Goal: Submit feedback/report problem

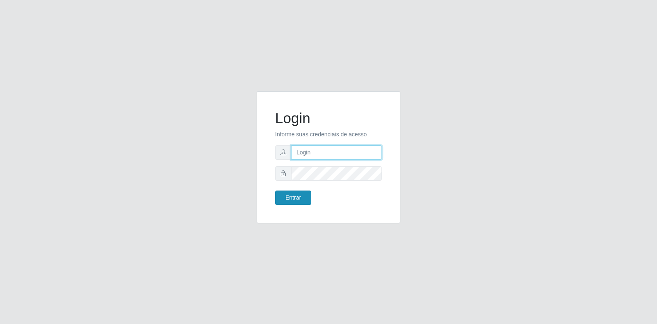
type input "[EMAIL_ADDRESS][PERSON_NAME][DOMAIN_NAME]"
click at [292, 202] on button "Entrar" at bounding box center [293, 198] width 36 height 14
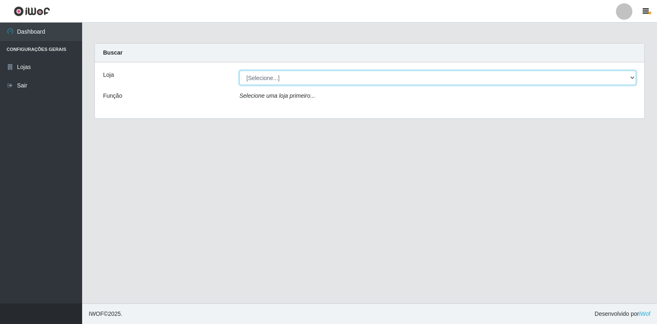
drag, startPoint x: 255, startPoint y: 75, endPoint x: 256, endPoint y: 85, distance: 9.9
click at [256, 75] on select "[Selecione...] Atacado Vem - Loja 30 Laranjeiras Velha" at bounding box center [437, 78] width 397 height 14
select select "495"
click at [239, 71] on select "[Selecione...] Atacado Vem - Loja 30 Laranjeiras Velha" at bounding box center [437, 78] width 397 height 14
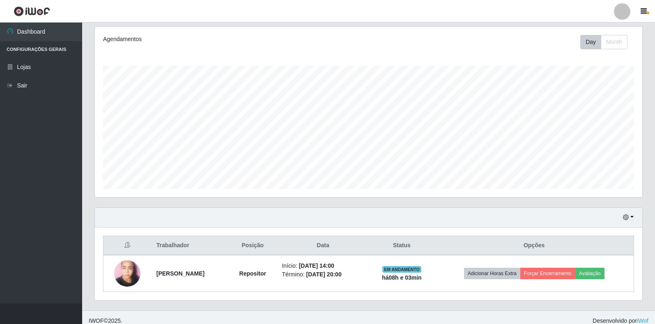
scroll to position [112, 0]
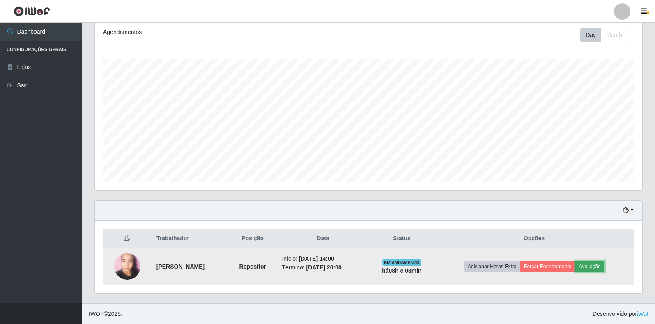
click at [593, 270] on button "Avaliação" at bounding box center [589, 267] width 29 height 12
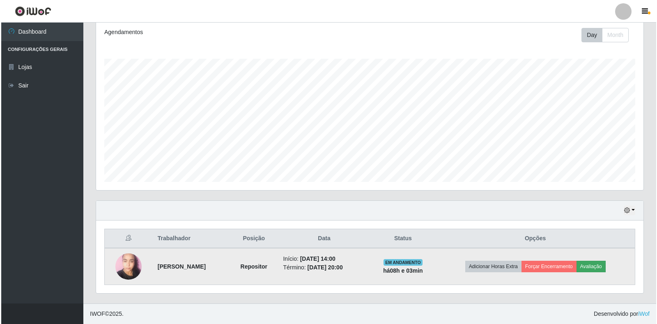
scroll to position [170, 543]
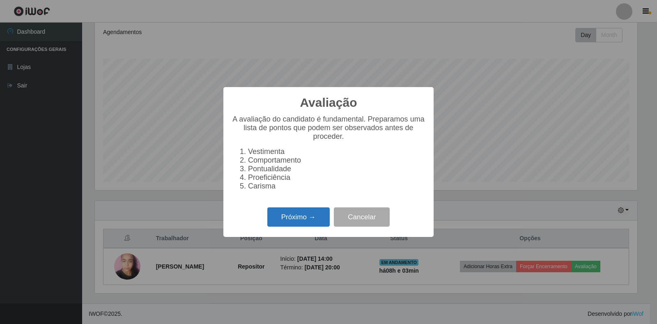
click at [293, 227] on button "Próximo →" at bounding box center [298, 216] width 62 height 19
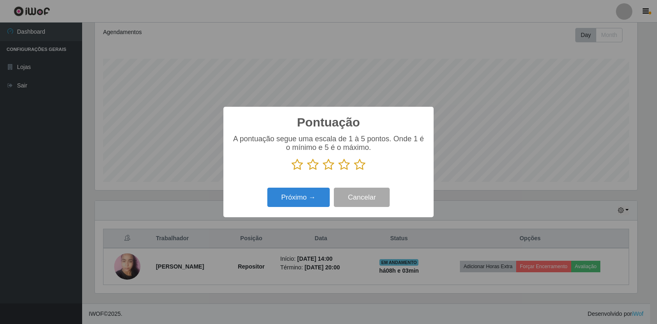
click at [355, 166] on icon at bounding box center [360, 165] width 12 height 12
click at [354, 171] on input "radio" at bounding box center [354, 171] width 0 height 0
click at [311, 200] on button "Próximo →" at bounding box center [298, 197] width 62 height 19
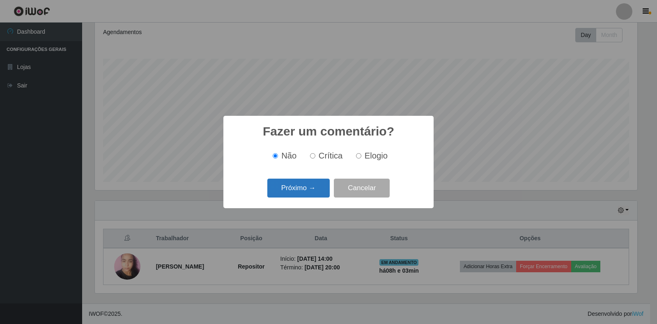
click at [324, 193] on button "Próximo →" at bounding box center [298, 188] width 62 height 19
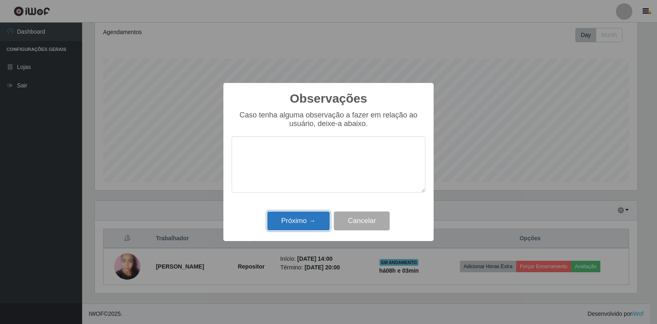
click at [311, 228] on button "Próximo →" at bounding box center [298, 221] width 62 height 19
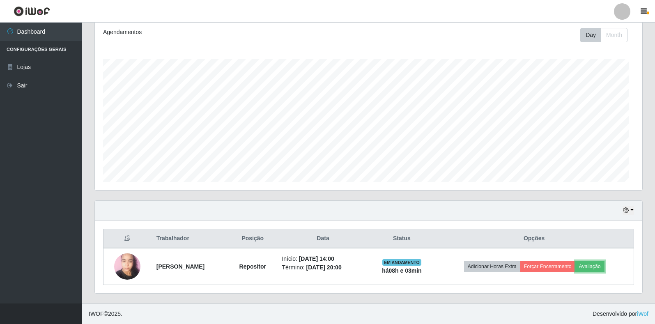
scroll to position [170, 547]
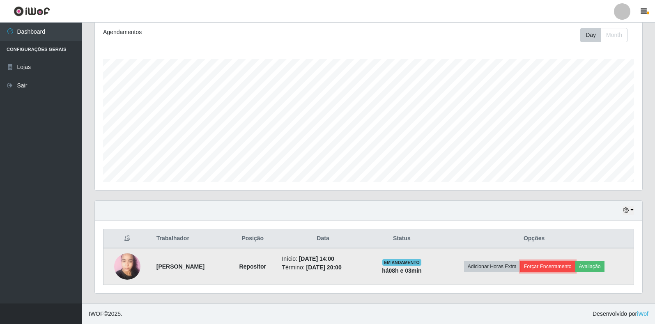
click at [568, 267] on button "Forçar Encerramento" at bounding box center [547, 267] width 55 height 12
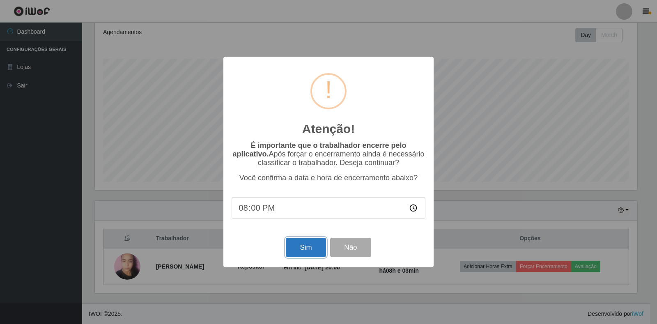
click at [299, 249] on button "Sim" at bounding box center [306, 247] width 40 height 19
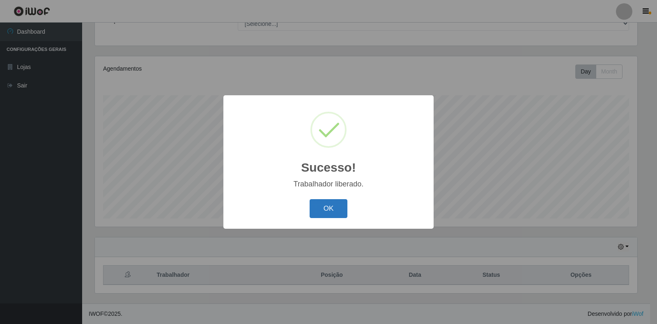
click at [346, 216] on button "OK" at bounding box center [329, 208] width 38 height 19
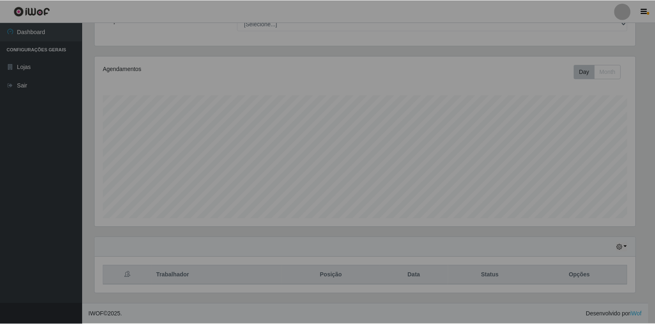
scroll to position [170, 547]
